Goal: Check status: Check status

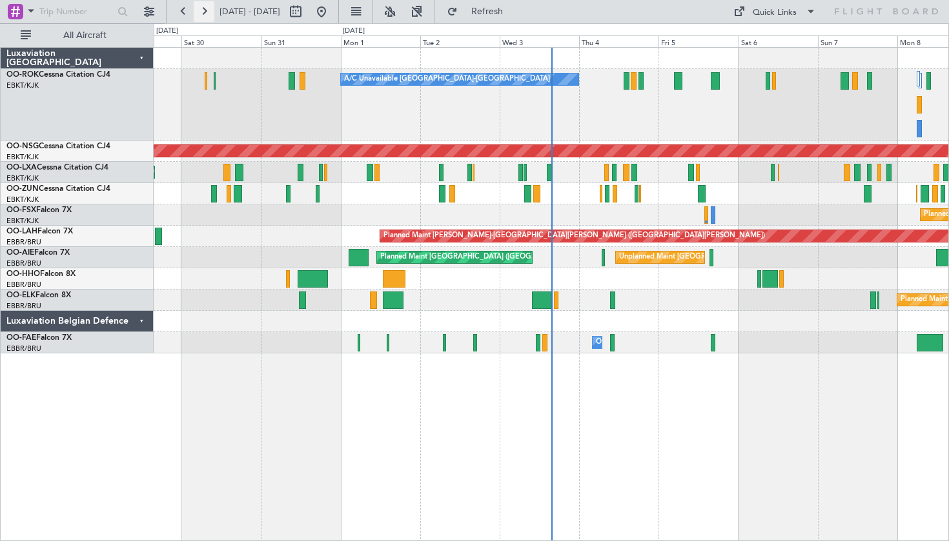
click at [200, 13] on button at bounding box center [204, 11] width 21 height 21
click at [203, 14] on button at bounding box center [204, 11] width 21 height 21
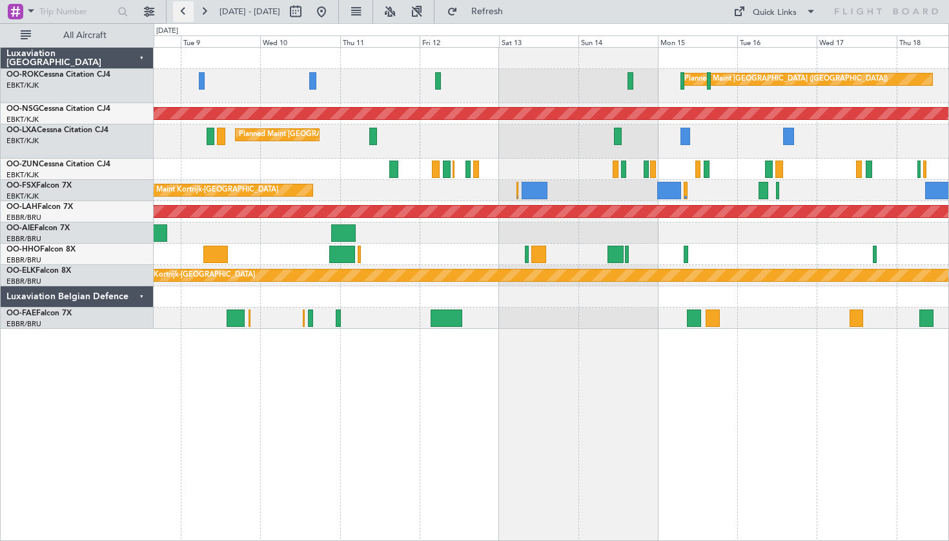
click at [174, 14] on button at bounding box center [183, 11] width 21 height 21
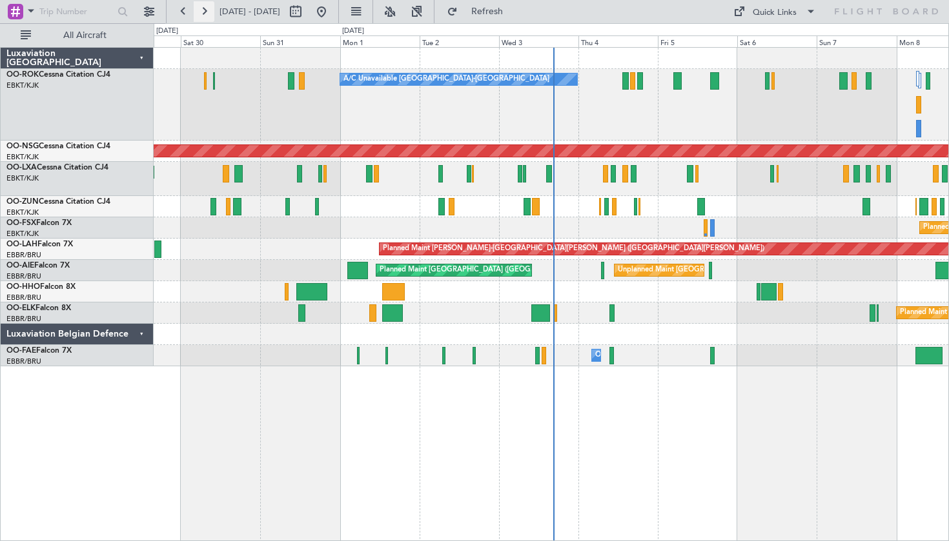
click at [198, 13] on button at bounding box center [204, 11] width 21 height 21
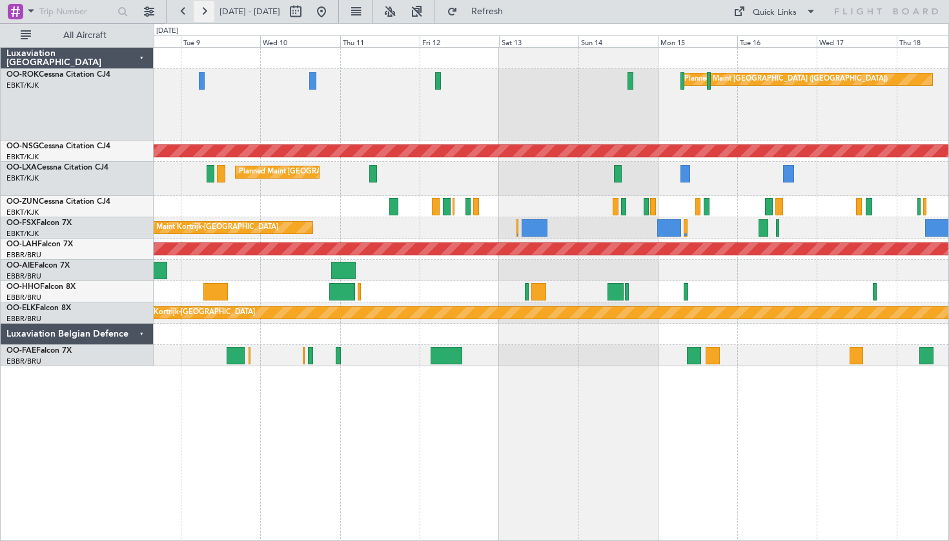
click at [207, 8] on button at bounding box center [204, 11] width 21 height 21
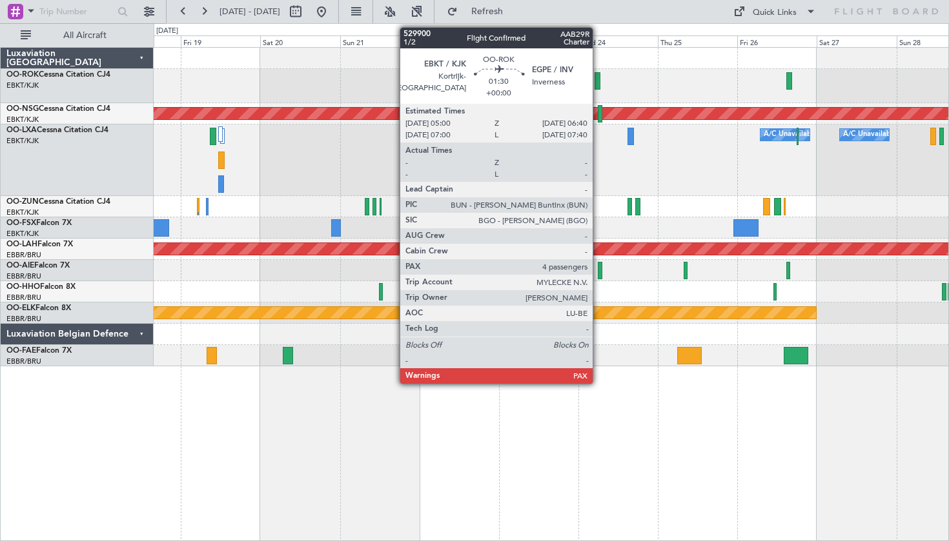
click at [598, 86] on div at bounding box center [597, 80] width 6 height 17
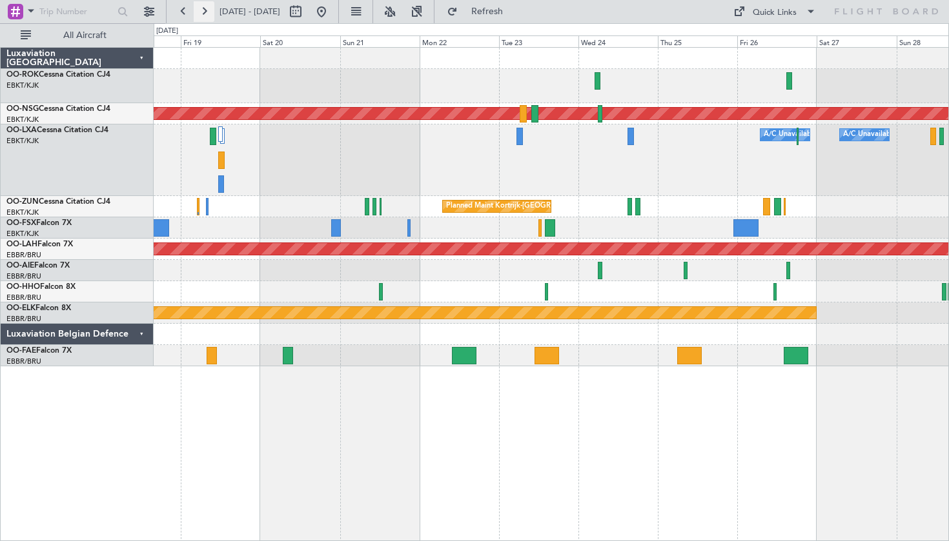
click at [205, 8] on button at bounding box center [204, 11] width 21 height 21
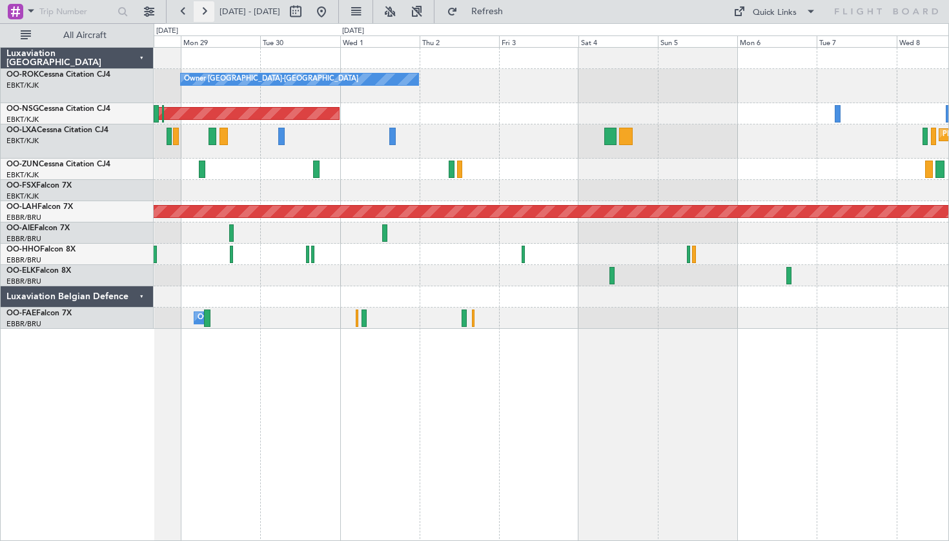
click at [199, 10] on button at bounding box center [204, 11] width 21 height 21
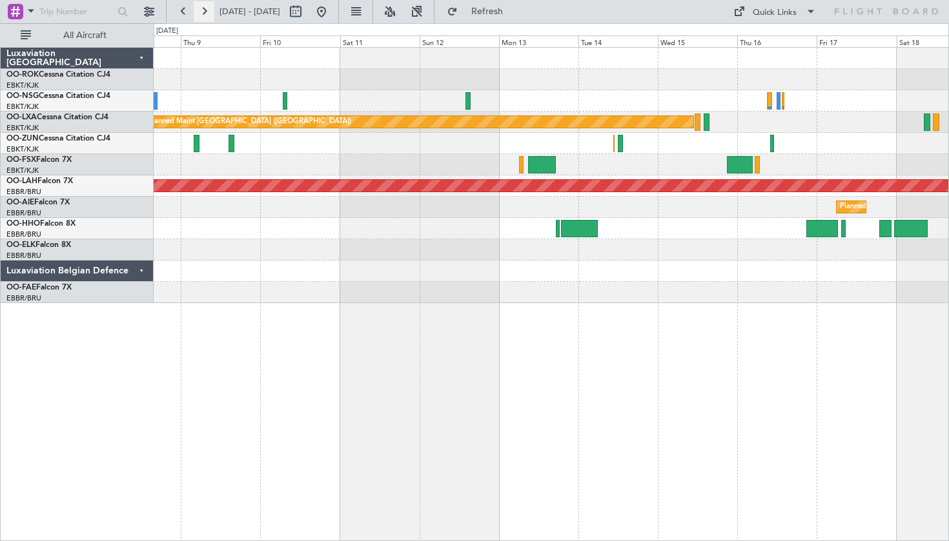
click at [203, 9] on button at bounding box center [204, 11] width 21 height 21
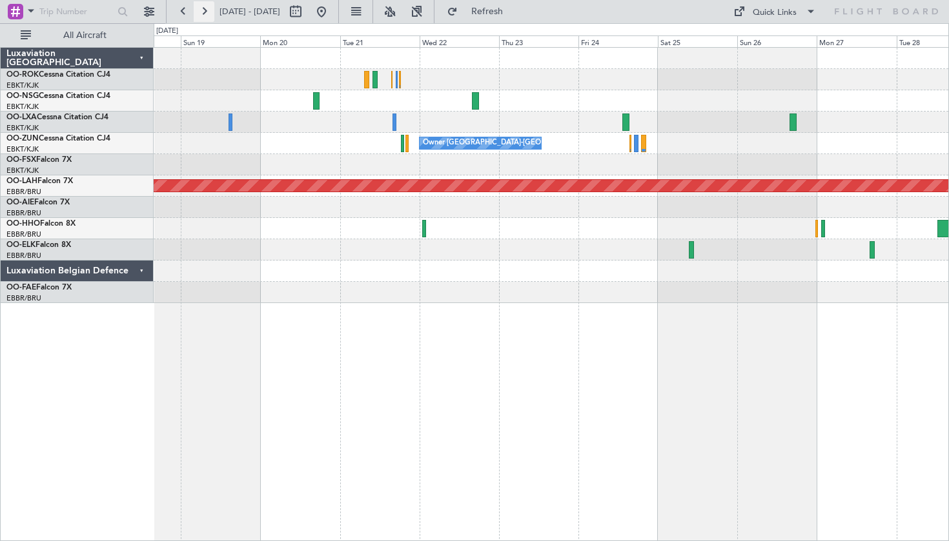
click at [205, 7] on button at bounding box center [204, 11] width 21 height 21
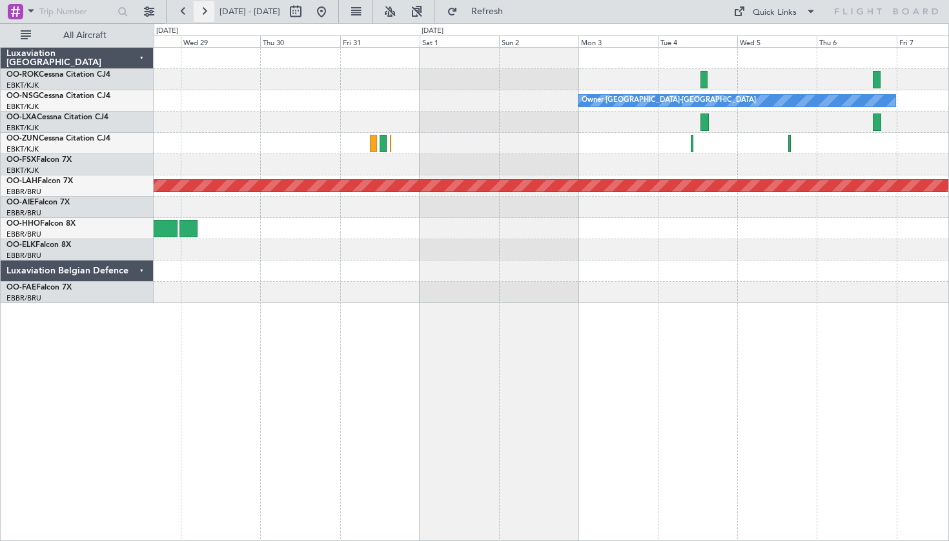
click at [203, 9] on button at bounding box center [204, 11] width 21 height 21
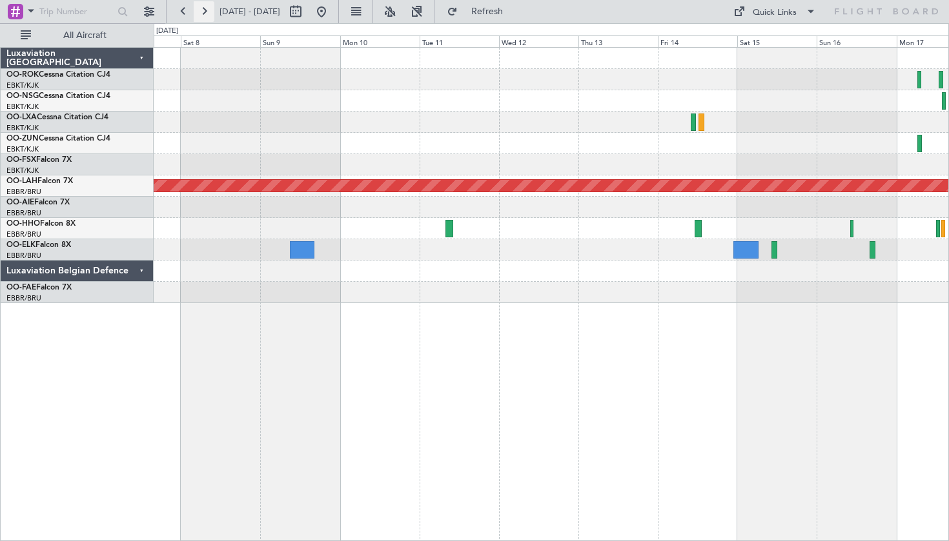
click at [197, 10] on button at bounding box center [204, 11] width 21 height 21
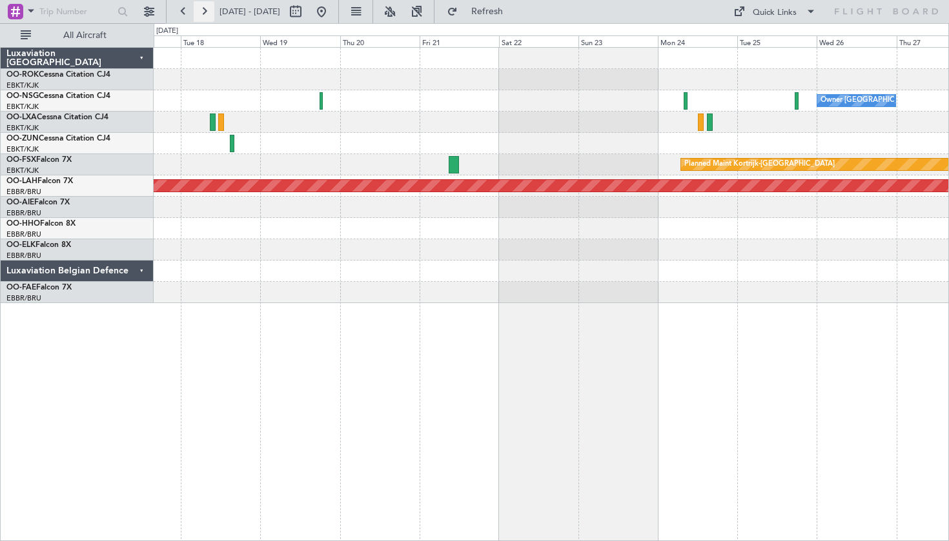
click at [197, 10] on button at bounding box center [204, 11] width 21 height 21
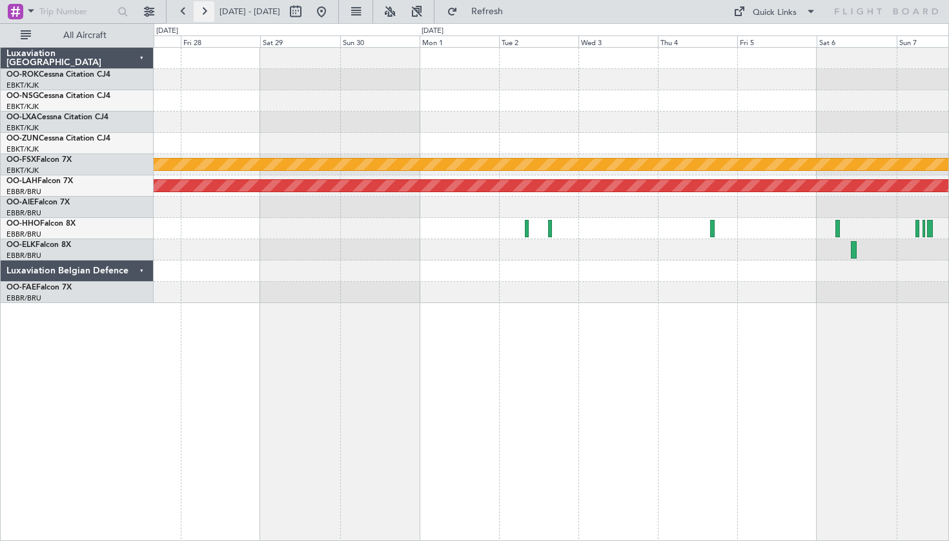
click at [197, 10] on button at bounding box center [204, 11] width 21 height 21
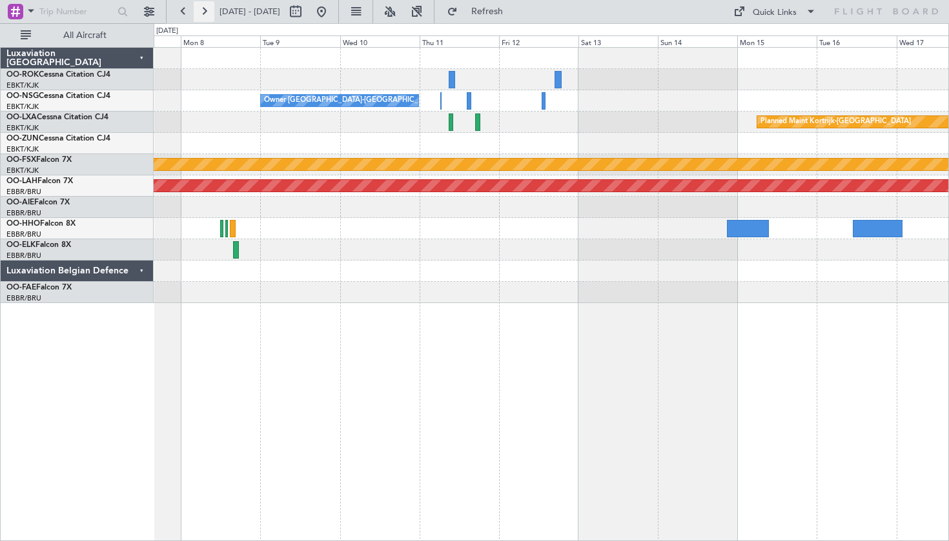
click at [202, 5] on button at bounding box center [204, 11] width 21 height 21
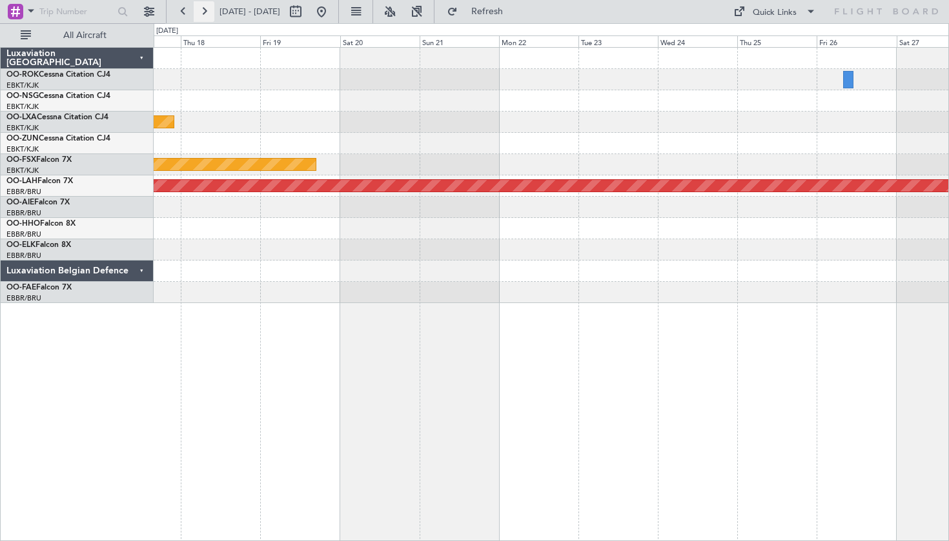
click at [202, 5] on button at bounding box center [204, 11] width 21 height 21
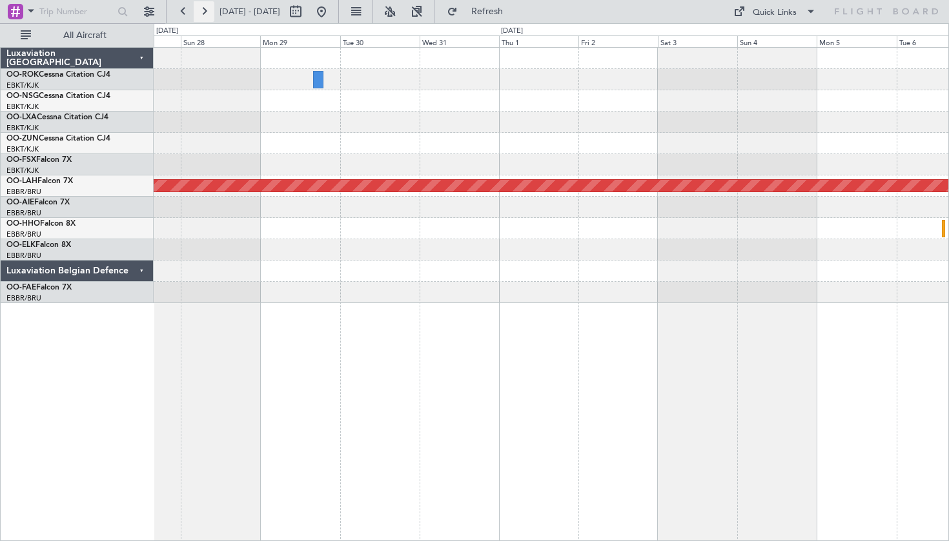
click at [202, 15] on button at bounding box center [204, 11] width 21 height 21
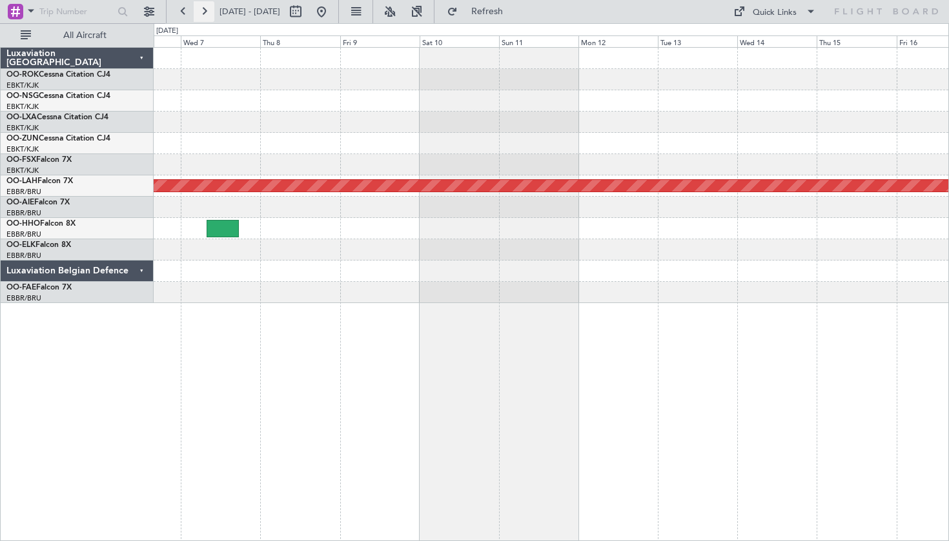
click at [199, 5] on button at bounding box center [204, 11] width 21 height 21
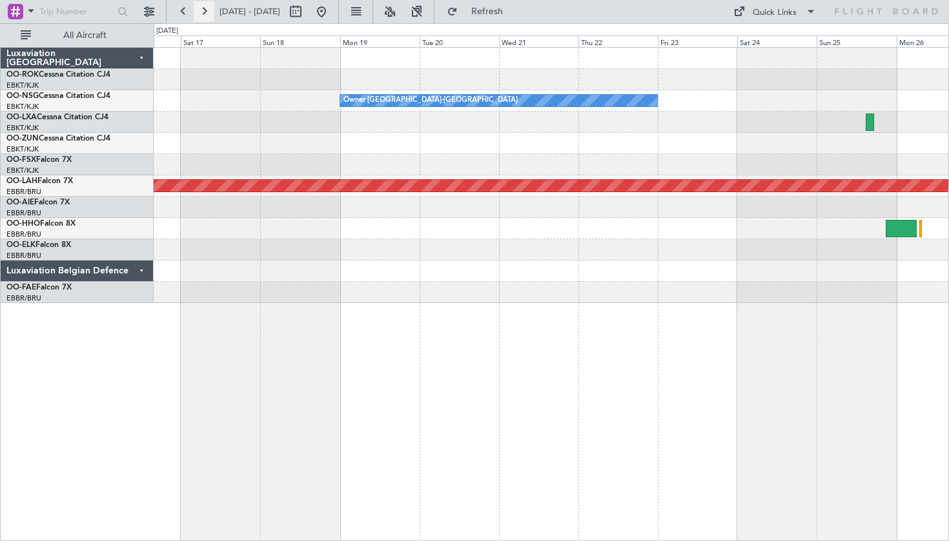
click at [199, 5] on button at bounding box center [204, 11] width 21 height 21
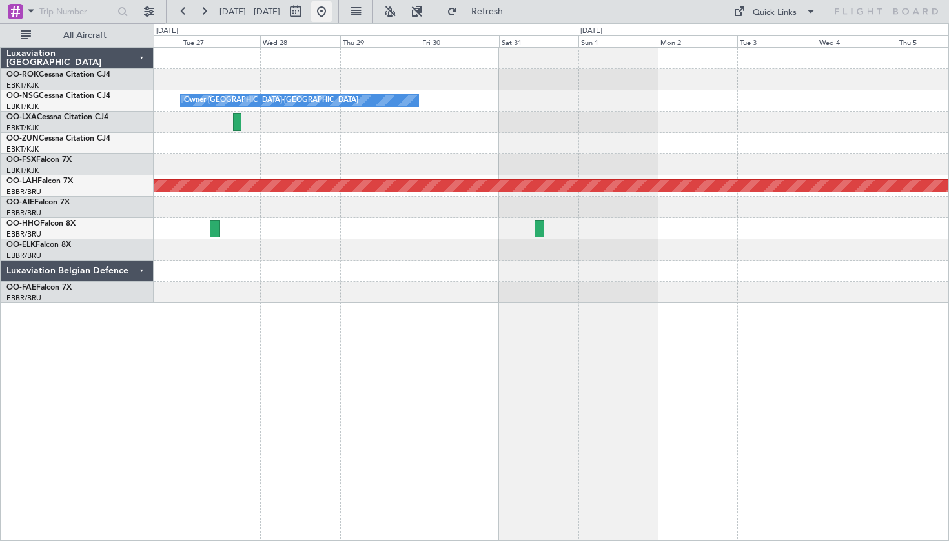
click at [332, 12] on button at bounding box center [321, 11] width 21 height 21
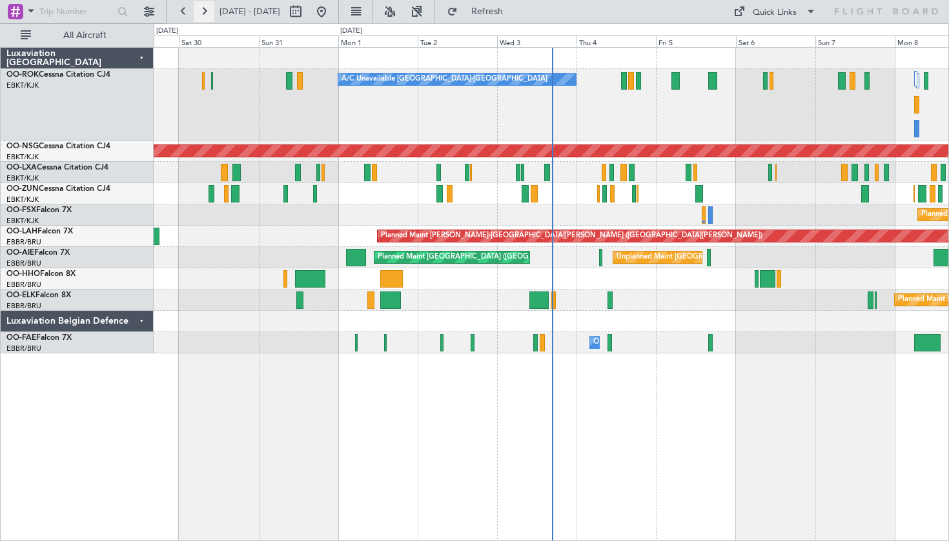
click at [204, 3] on button at bounding box center [204, 11] width 21 height 21
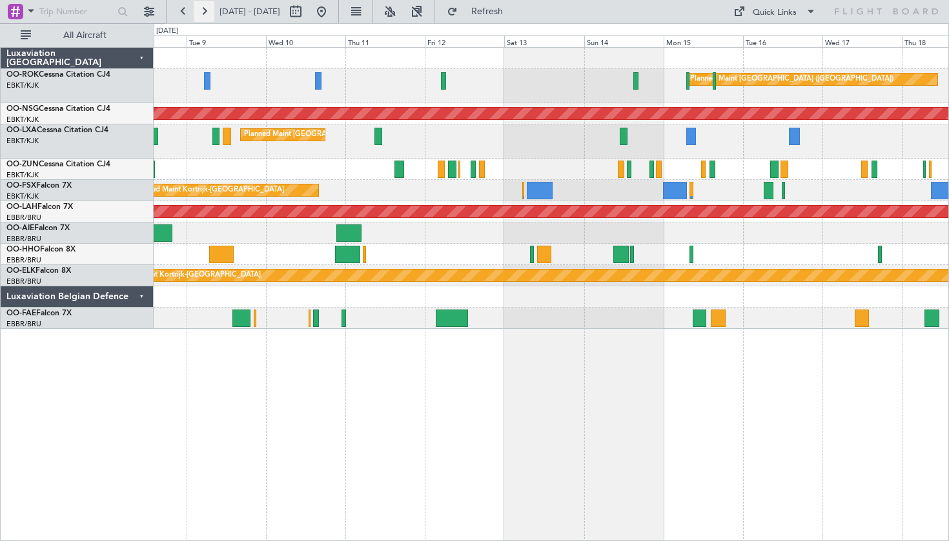
click at [206, 14] on button at bounding box center [204, 11] width 21 height 21
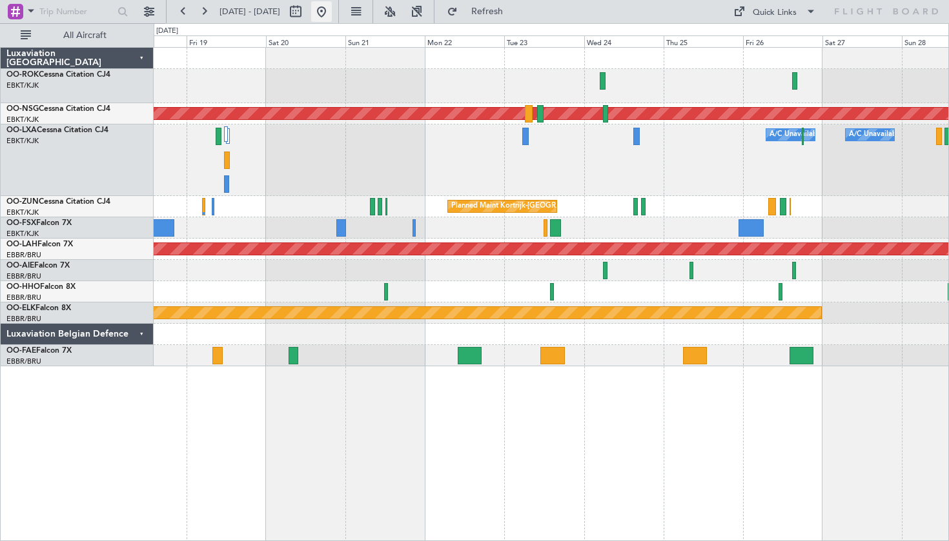
click at [332, 14] on button at bounding box center [321, 11] width 21 height 21
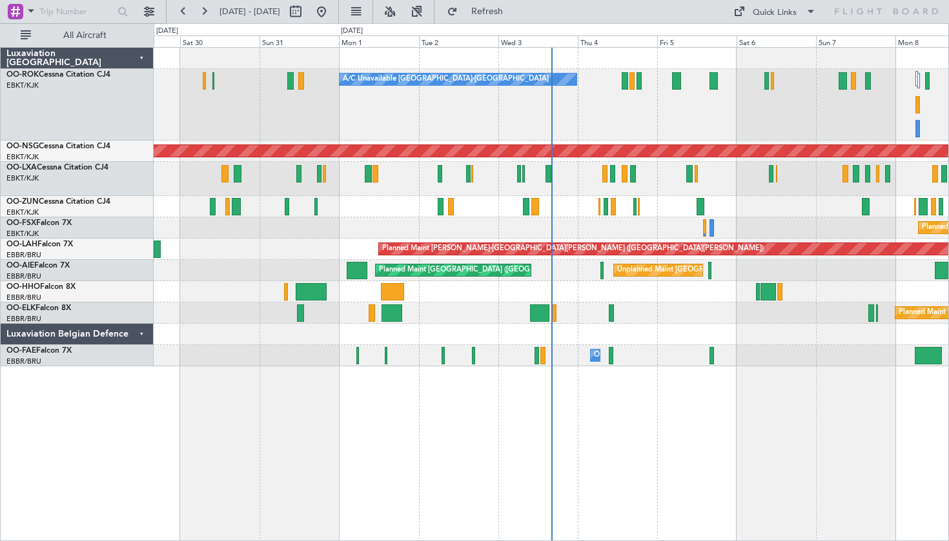
click at [215, 13] on span "[DATE] - [DATE]" at bounding box center [249, 11] width 71 height 21
click at [208, 13] on button at bounding box center [204, 11] width 21 height 21
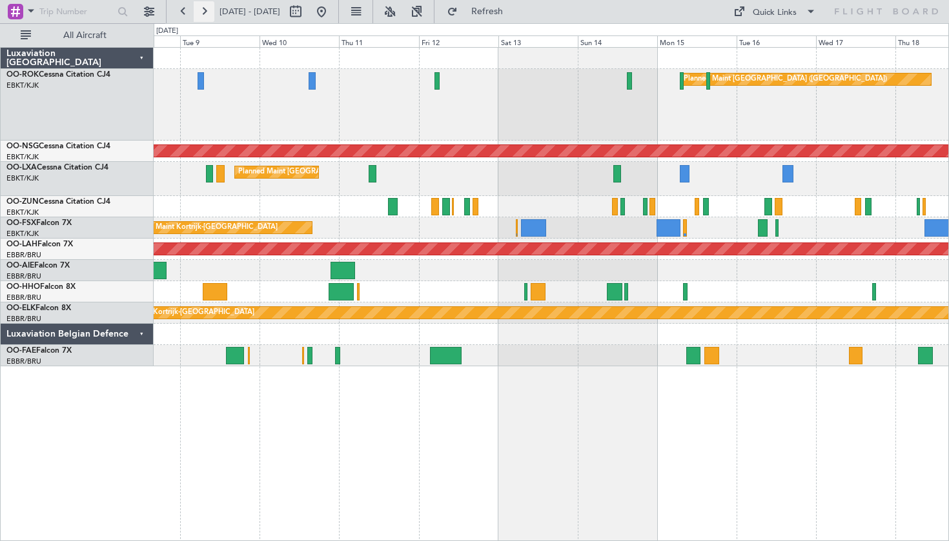
click at [208, 13] on button at bounding box center [204, 11] width 21 height 21
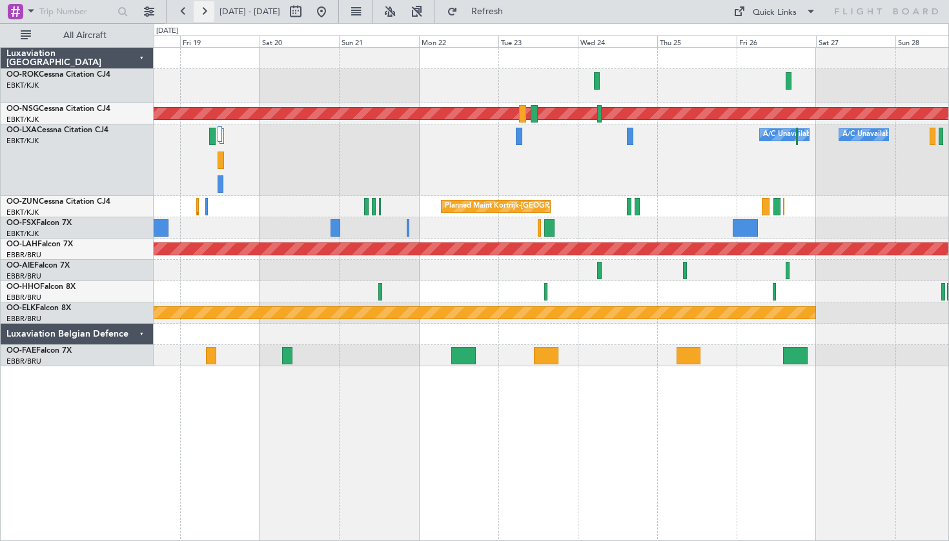
click at [206, 11] on button at bounding box center [204, 11] width 21 height 21
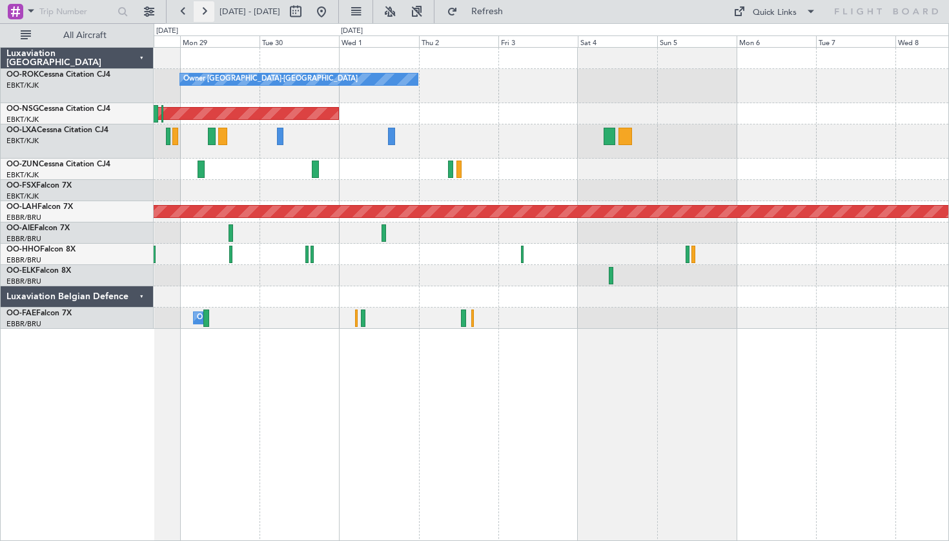
click at [206, 11] on button at bounding box center [204, 11] width 21 height 21
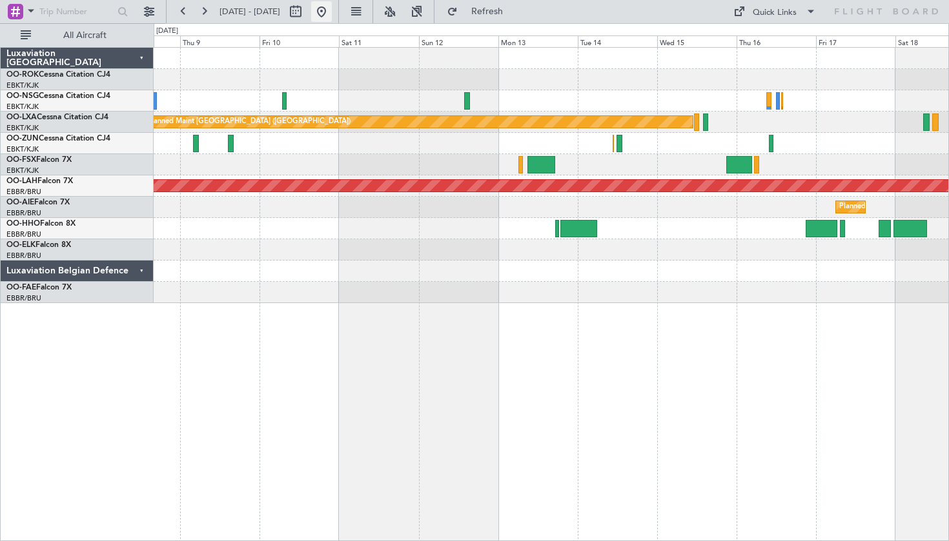
click at [332, 19] on button at bounding box center [321, 11] width 21 height 21
